Goal: Use online tool/utility: Utilize a website feature to perform a specific function

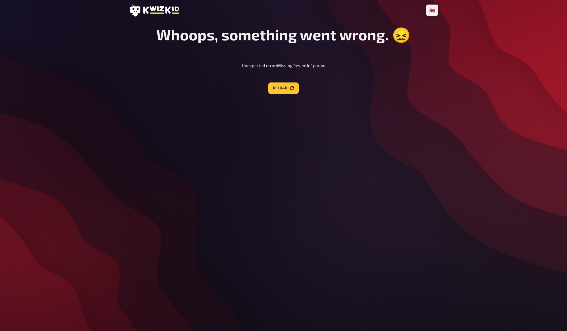
click at [481, 132] on div "🇩🇪 Deutsch 🇬🇧 English 🇳🇱 Nederlands Whoops, something went wrong. 😖 Unexpected …" at bounding box center [283, 165] width 567 height 331
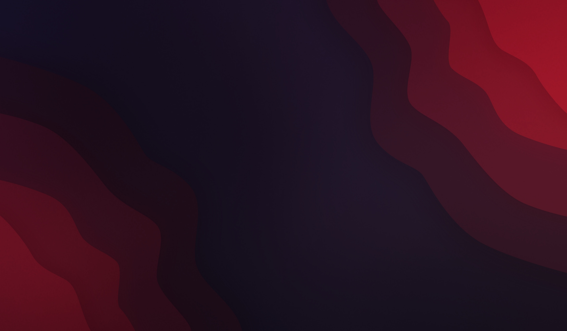
click at [470, 126] on div at bounding box center [283, 165] width 567 height 331
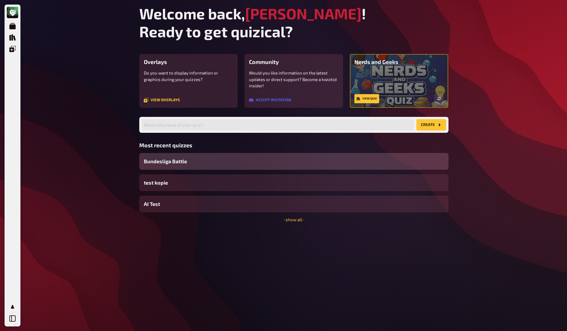
click at [475, 123] on div "Meine Quizze Quiz Sammlung Einblendungen Mein Konto Welcome back, [PERSON_NAME]…" at bounding box center [283, 165] width 567 height 331
drag, startPoint x: 474, startPoint y: 120, endPoint x: 439, endPoint y: 111, distance: 36.5
click at [472, 119] on div "Meine Quizze Quiz Sammlung Einblendungen Mein Konto Welcome back, [PERSON_NAME]…" at bounding box center [283, 165] width 567 height 331
click at [11, 26] on icon "Meine Quizze" at bounding box center [12, 26] width 6 height 6
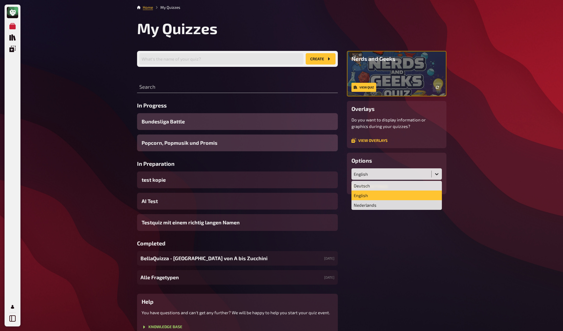
click at [389, 176] on div "English" at bounding box center [390, 173] width 75 height 5
click at [384, 186] on div "Deutsch" at bounding box center [396, 186] width 90 height 10
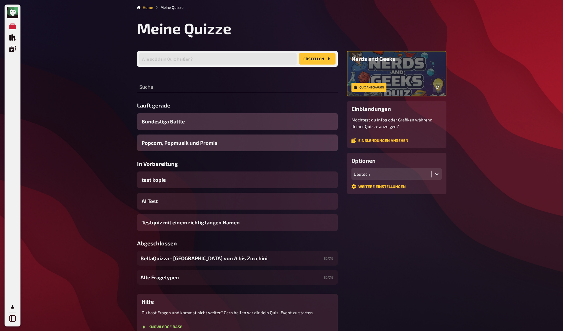
click at [450, 194] on div "Home Meine Quizze Meine Quizze Wie soll dein Quiz heißen? Erstellen Suche Läuft…" at bounding box center [291, 181] width 318 height 362
click at [460, 112] on div "Meine Quizze Quiz Sammlung Einblendungen Mein Konto Home Meine Quizze Meine Qui…" at bounding box center [281, 181] width 563 height 362
click at [463, 111] on div "Meine Quizze Quiz Sammlung Einblendungen Mein Konto Home Meine Quizze Meine Qui…" at bounding box center [281, 181] width 563 height 362
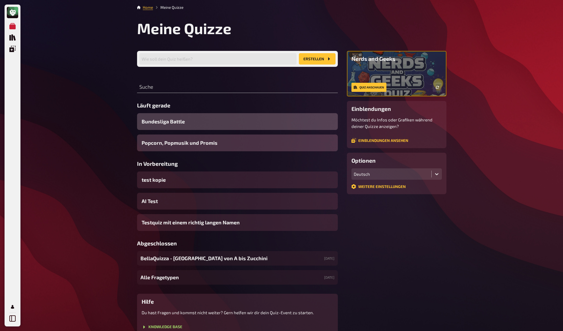
click at [158, 123] on span "Bundesliga Battle" at bounding box center [162, 122] width 43 height 8
